Goal: Task Accomplishment & Management: Manage account settings

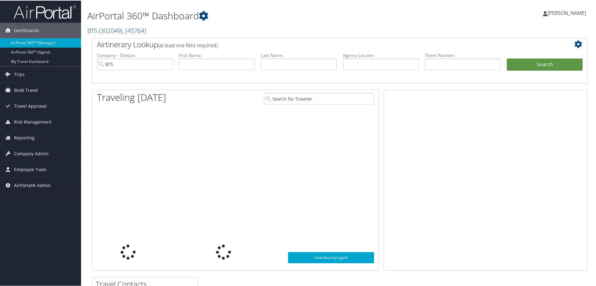
click at [117, 32] on span "( 302049 )" at bounding box center [111, 30] width 24 height 8
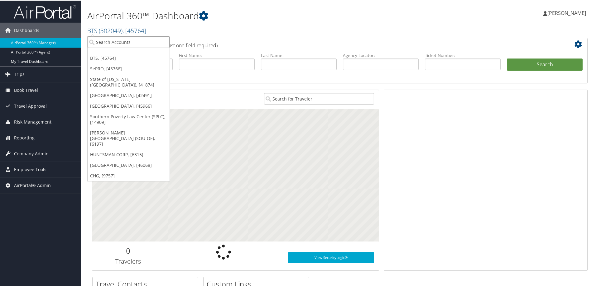
click at [117, 41] on input "search" at bounding box center [129, 42] width 82 height 12
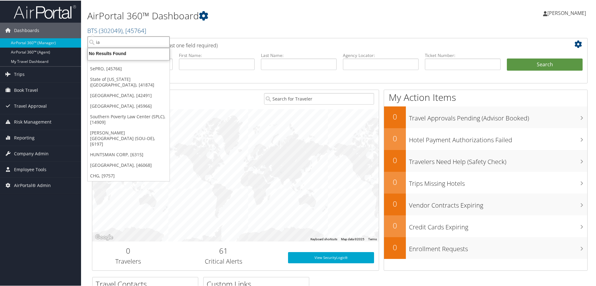
type input "iav"
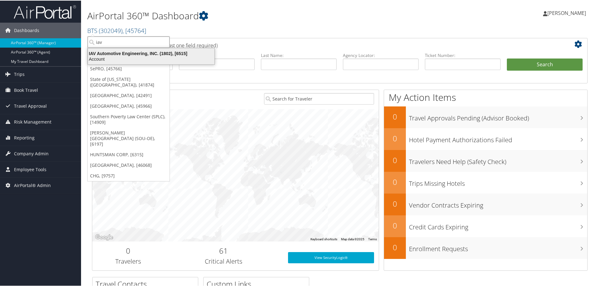
click at [117, 54] on div "IAV Automotive Engineering, INC. (1802), [6515]" at bounding box center [151, 53] width 134 height 6
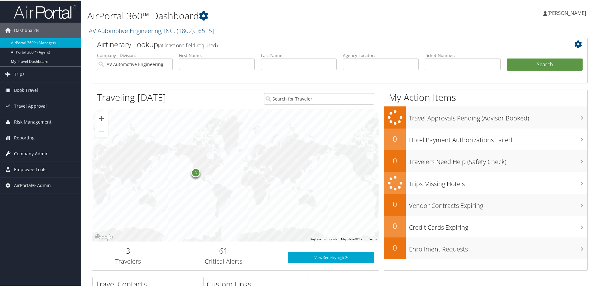
click at [31, 152] on span "Company Admin" at bounding box center [31, 154] width 35 height 16
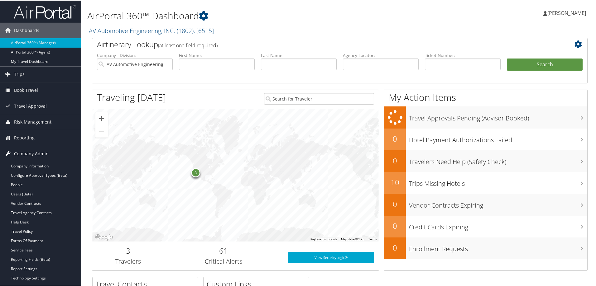
scroll to position [41, 0]
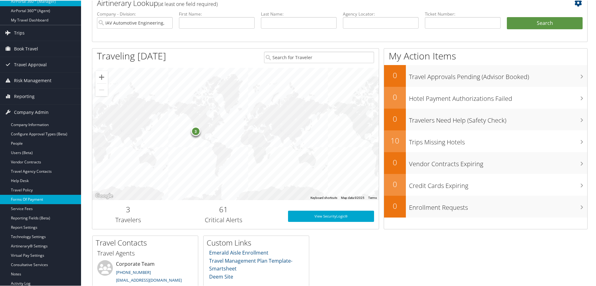
click at [25, 200] on link "Forms Of Payment" at bounding box center [40, 198] width 81 height 9
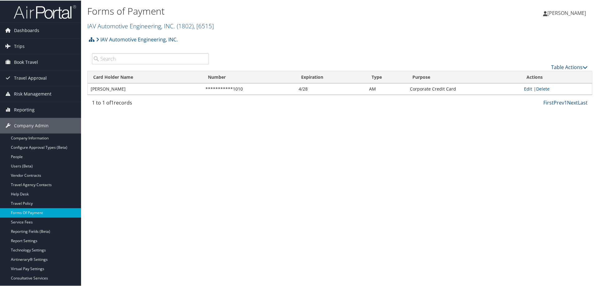
click at [527, 88] on link "Edit" at bounding box center [528, 88] width 8 height 6
select select "AM"
select select "2"
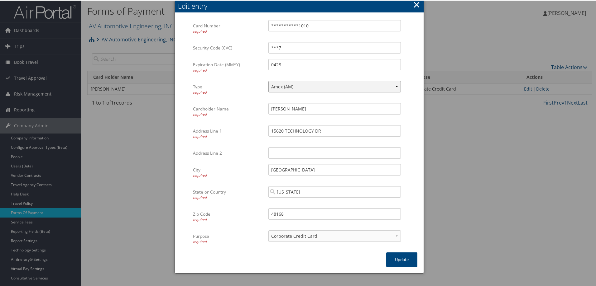
click at [291, 85] on select "VISA (VI) Mastercard ([GEOGRAPHIC_DATA]) American Express (AX) Discover (DS) Am…" at bounding box center [334, 86] width 132 height 12
select select "AX"
click at [268, 80] on select "VISA (VI) Mastercard ([GEOGRAPHIC_DATA]) American Express (AX) Discover (DS) Am…" at bounding box center [334, 86] width 132 height 12
click at [395, 263] on button "Update" at bounding box center [401, 259] width 31 height 15
